Goal: Navigation & Orientation: Find specific page/section

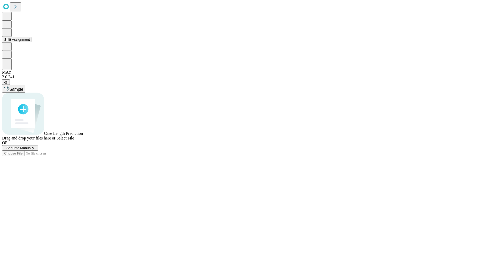
click at [32, 42] on button "Shift Assignment" at bounding box center [17, 39] width 30 height 5
